Goal: Navigation & Orientation: Find specific page/section

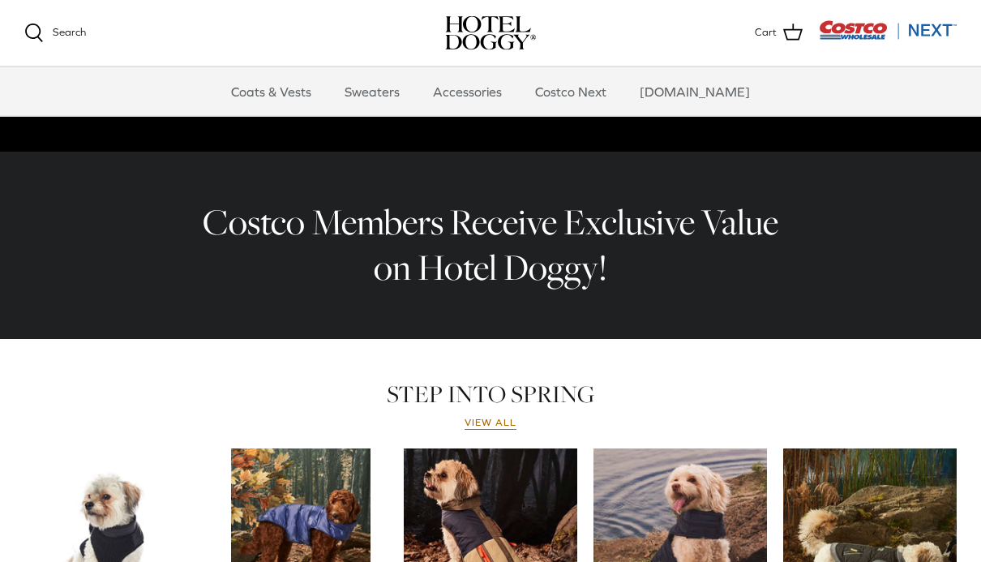
scroll to position [444, 0]
click at [498, 428] on link "View all" at bounding box center [491, 423] width 52 height 13
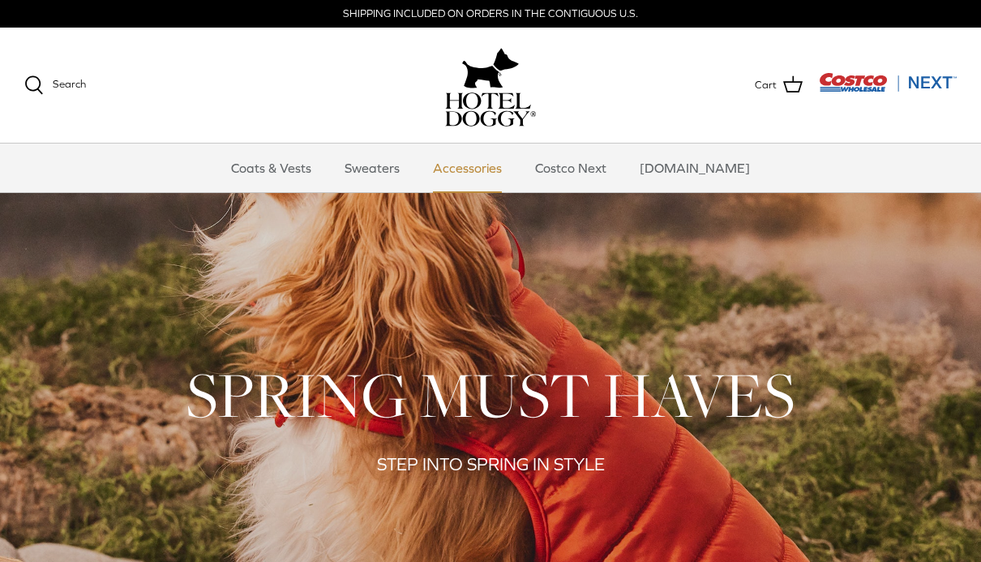
click at [481, 170] on link "Accessories" at bounding box center [467, 168] width 98 height 49
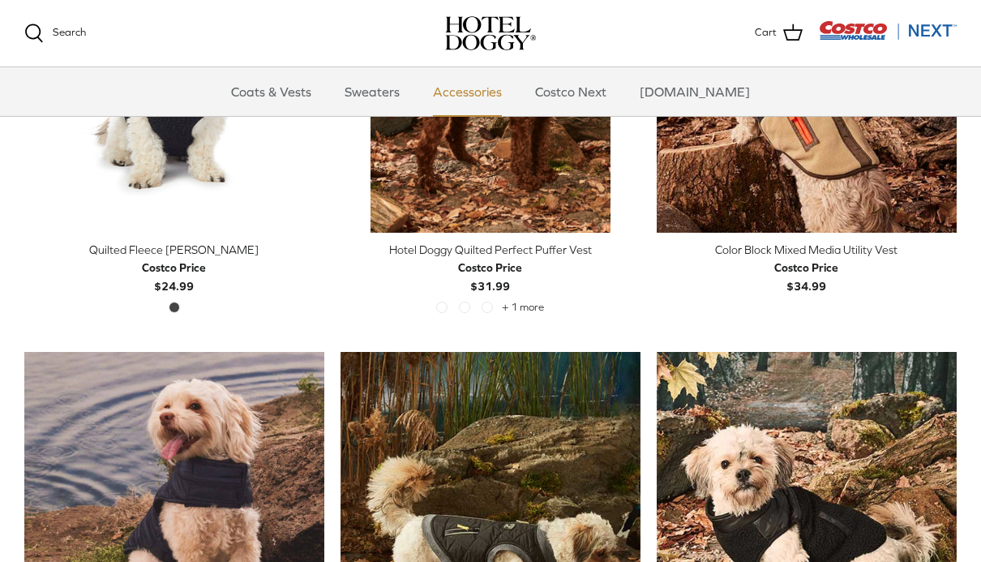
scroll to position [609, 0]
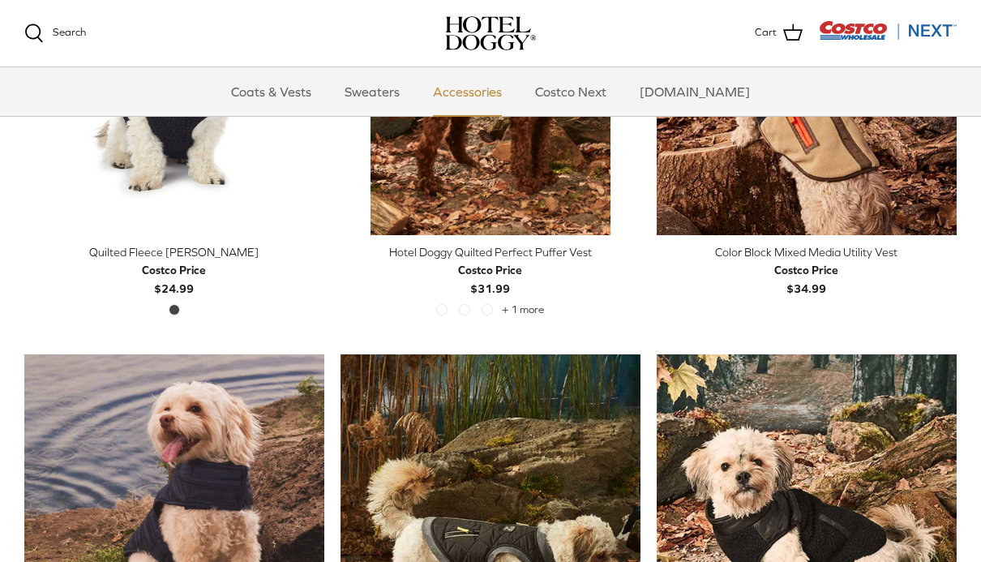
click at [485, 97] on link "Accessories" at bounding box center [467, 91] width 98 height 49
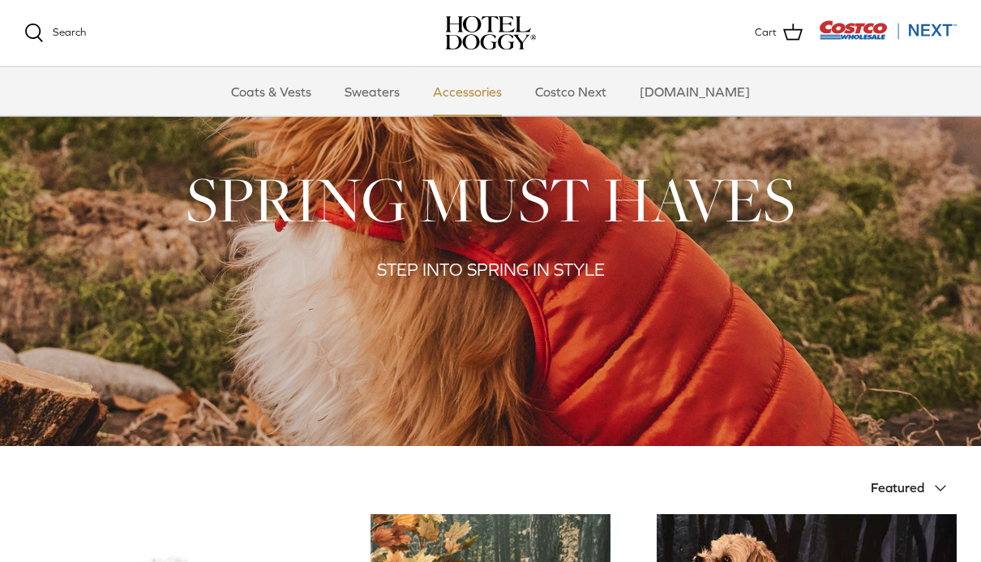
scroll to position [0, 0]
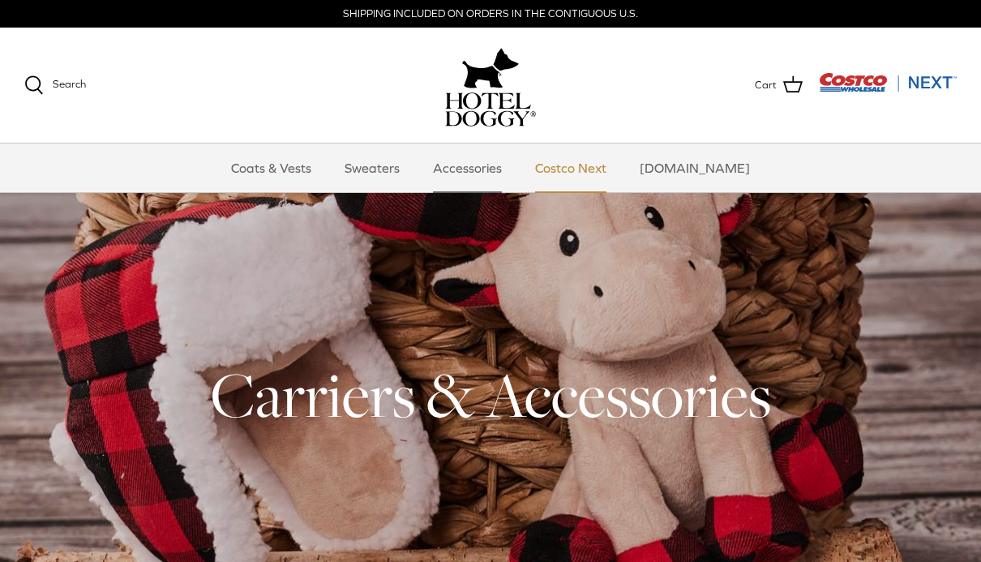
click at [608, 165] on link "Costco Next" at bounding box center [571, 168] width 101 height 49
